Goal: Task Accomplishment & Management: Manage account settings

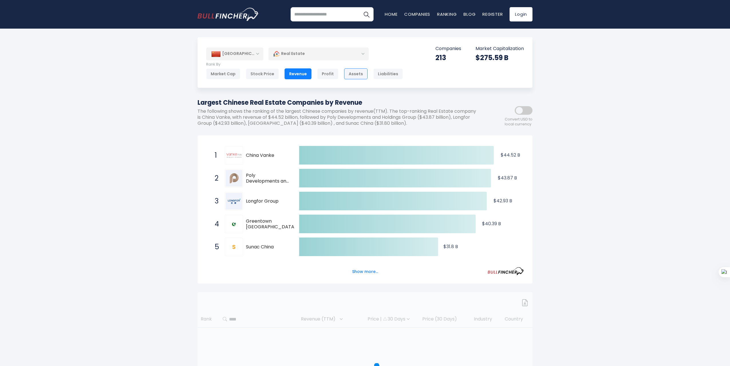
click at [347, 75] on div "Assets" at bounding box center [355, 73] width 23 height 11
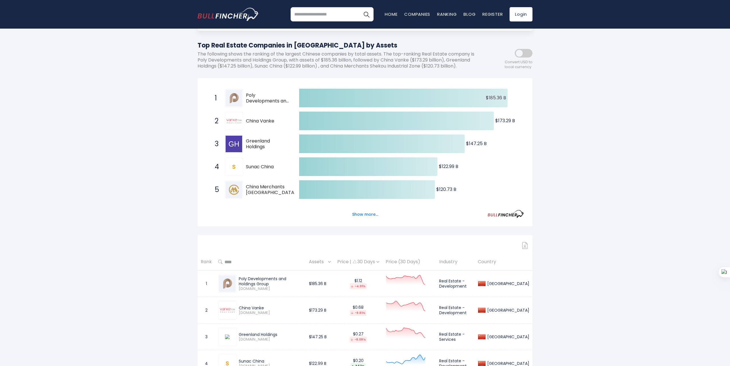
scroll to position [172, 0]
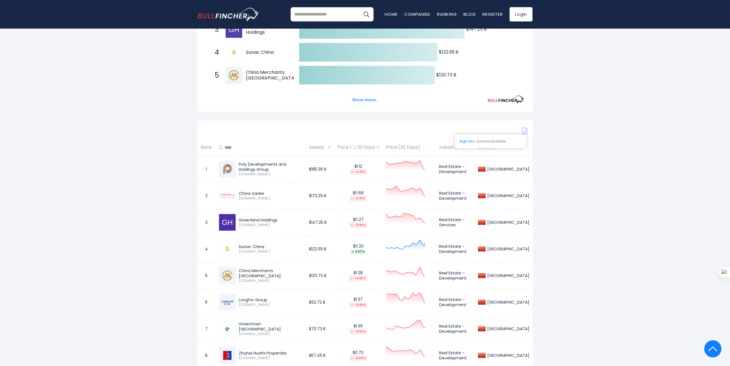
click at [525, 131] on img at bounding box center [525, 131] width 6 height 7
click at [520, 12] on link "Login" at bounding box center [520, 14] width 23 height 14
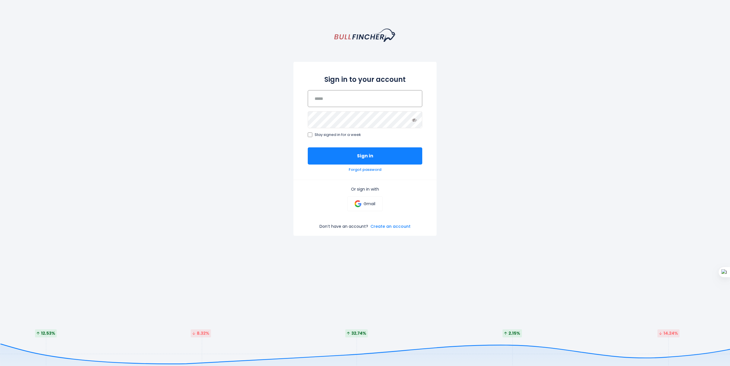
click at [370, 97] on input "email" at bounding box center [365, 98] width 114 height 17
type input "**********"
click at [367, 200] on link "Gmail" at bounding box center [364, 203] width 35 height 15
